Goal: Task Accomplishment & Management: Use online tool/utility

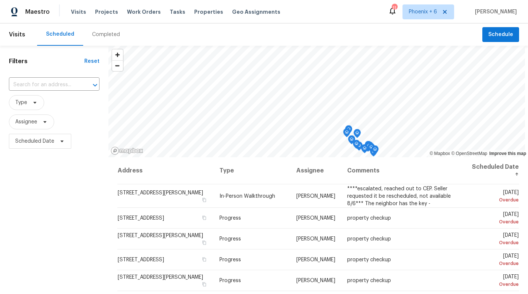
click at [170, 12] on span "Tasks" at bounding box center [178, 11] width 16 height 5
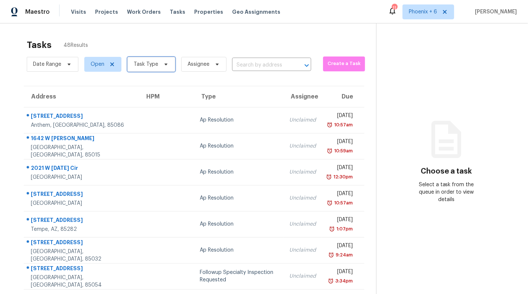
click at [157, 58] on span "Task Type" at bounding box center [151, 64] width 48 height 15
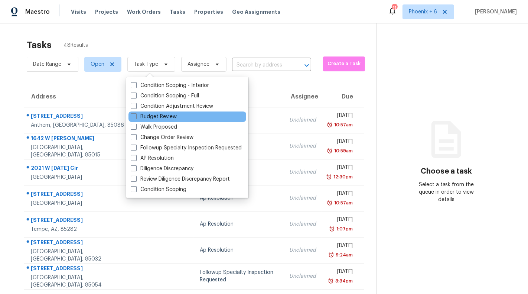
click at [160, 112] on div "Budget Review" at bounding box center [187, 116] width 118 height 10
click at [135, 115] on span at bounding box center [134, 116] width 6 height 6
click at [135, 115] on input "Budget Review" at bounding box center [133, 115] width 5 height 5
checkbox input "true"
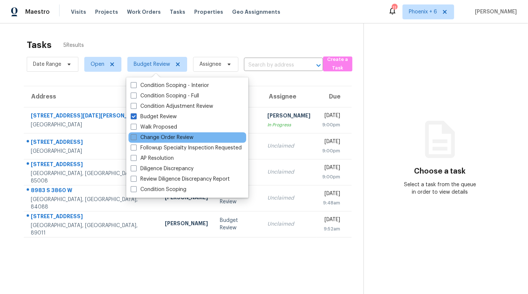
click at [134, 134] on span at bounding box center [134, 137] width 6 height 6
click at [134, 134] on input "Change Order Review" at bounding box center [133, 136] width 5 height 5
checkbox input "true"
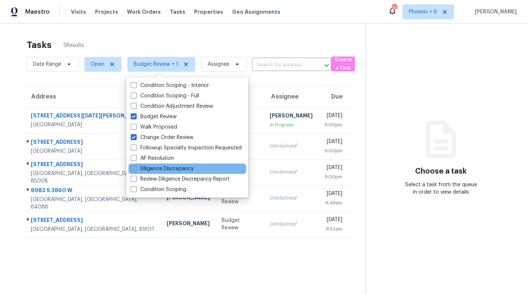
click at [131, 166] on span at bounding box center [134, 168] width 6 height 6
click at [131, 166] on input "Diligence Discrepancy" at bounding box center [133, 167] width 5 height 5
checkbox input "true"
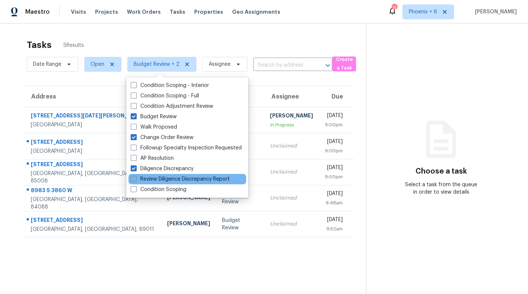
click at [131, 176] on span at bounding box center [134, 179] width 6 height 6
click at [131, 176] on input "Review Diligence Discrepancy Report" at bounding box center [133, 177] width 5 height 5
checkbox input "true"
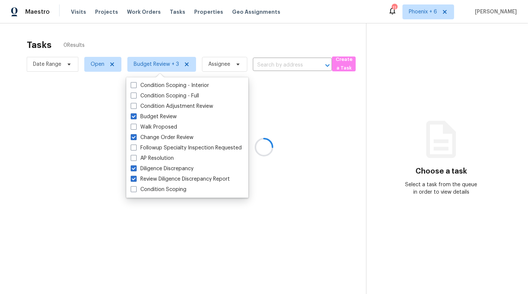
click at [261, 36] on div at bounding box center [264, 147] width 528 height 294
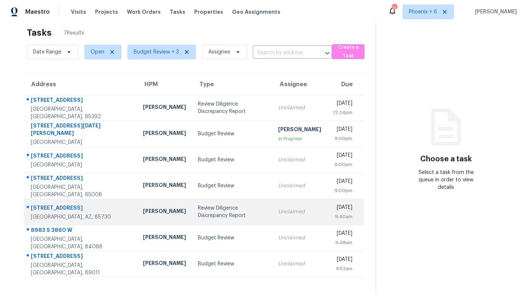
scroll to position [23, 0]
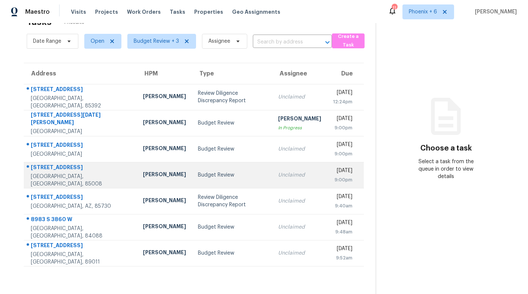
click at [272, 182] on td "Unclaimed" at bounding box center [299, 175] width 55 height 26
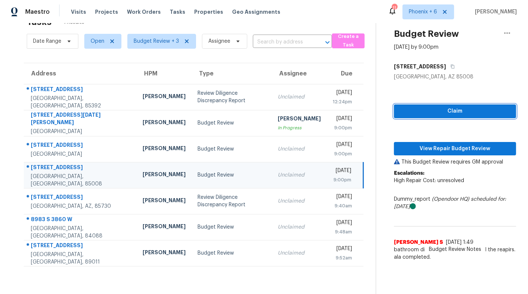
click at [439, 110] on span "Claim" at bounding box center [455, 111] width 110 height 9
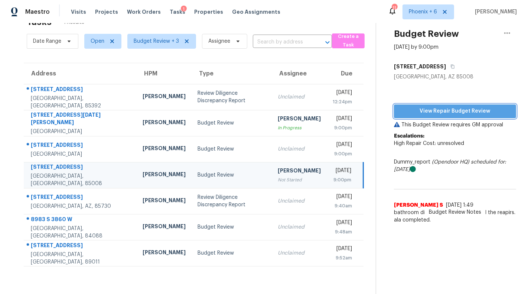
click at [435, 109] on span "View Repair Budget Review" at bounding box center [455, 111] width 110 height 9
